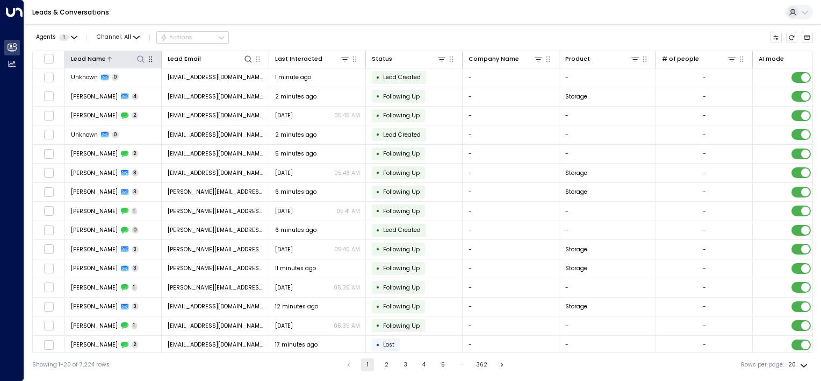
click at [138, 56] on icon at bounding box center [140, 58] width 7 height 7
type input "*****"
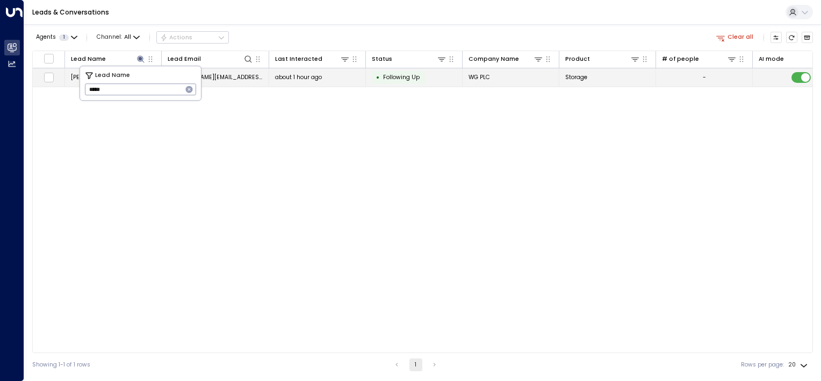
click at [356, 71] on td "about 1 hour ago" at bounding box center [317, 77] width 97 height 19
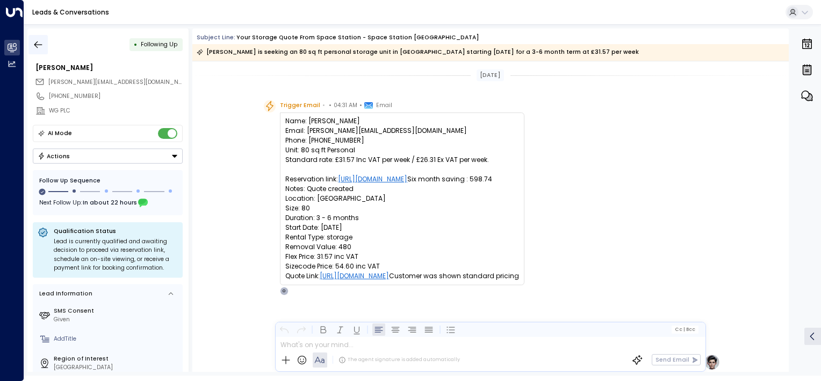
click at [35, 40] on icon "button" at bounding box center [38, 44] width 11 height 11
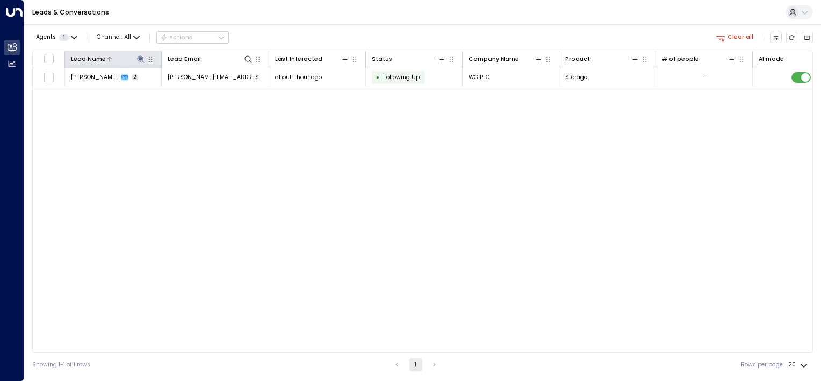
click at [143, 59] on icon at bounding box center [141, 59] width 9 height 9
drag, startPoint x: 139, startPoint y: 85, endPoint x: -2, endPoint y: -21, distance: 176.8
click at [0, 0] on html "Overview Leads & Conversations Leads & Conversations Analytics Analytics Leads …" at bounding box center [410, 188] width 821 height 376
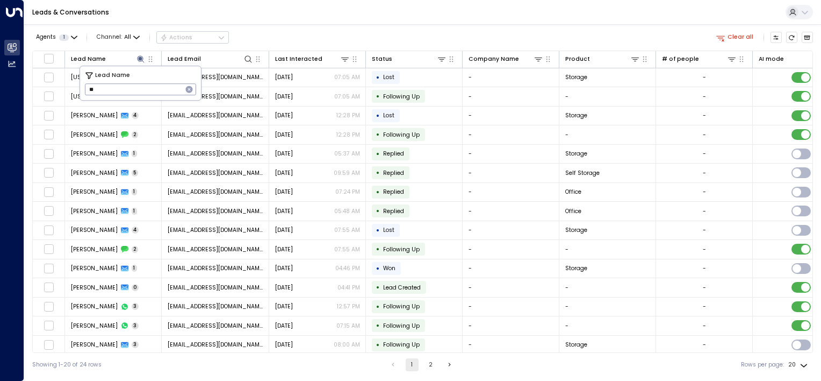
type input "*"
type input "**********"
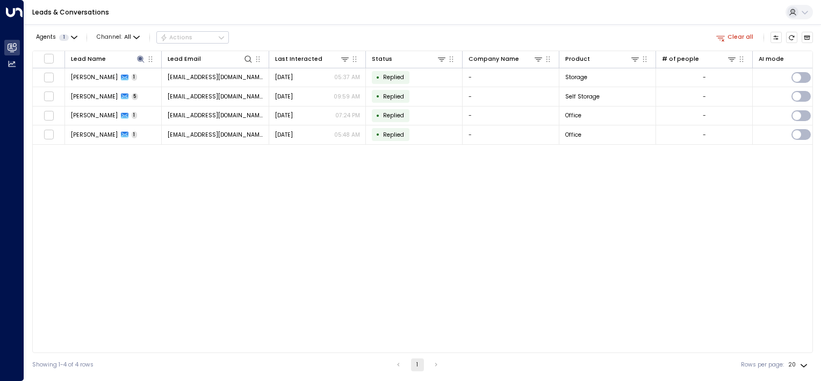
click at [293, 184] on div "Lead Name Lead Email Last Interacted Status Company Name Product # of people AI…" at bounding box center [422, 202] width 781 height 302
drag, startPoint x: 505, startPoint y: 349, endPoint x: 536, endPoint y: 353, distance: 31.4
click at [536, 353] on div "Agents 1 Channel: All Actions Clear all Lead Name Lead Email Last Interacted St…" at bounding box center [422, 200] width 781 height 352
